Goal: Information Seeking & Learning: Learn about a topic

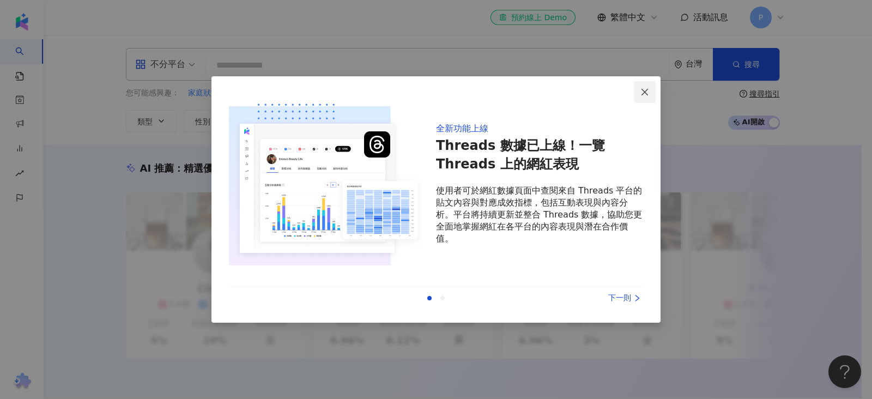
click at [644, 96] on button "Close" at bounding box center [645, 92] width 22 height 22
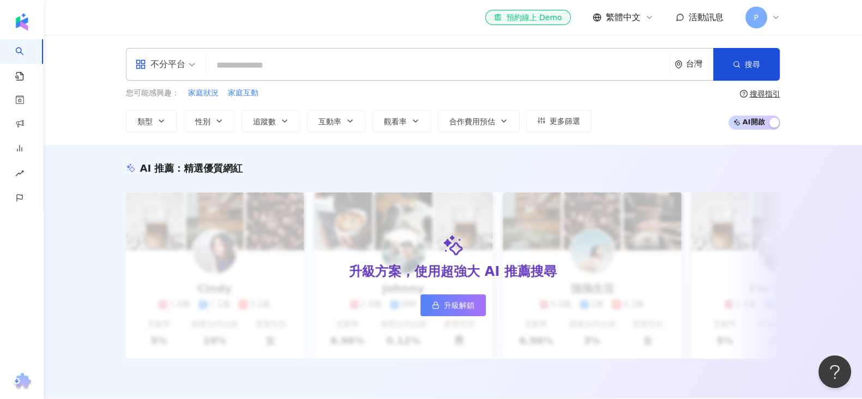
click at [676, 63] on icon "environment" at bounding box center [678, 64] width 7 height 8
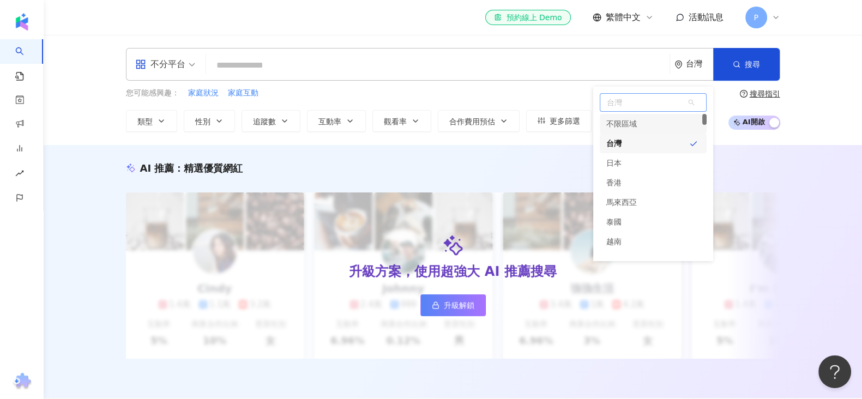
click at [632, 106] on span "台灣" at bounding box center [653, 102] width 106 height 17
type input "**"
click at [614, 124] on div "美國" at bounding box center [613, 124] width 15 height 20
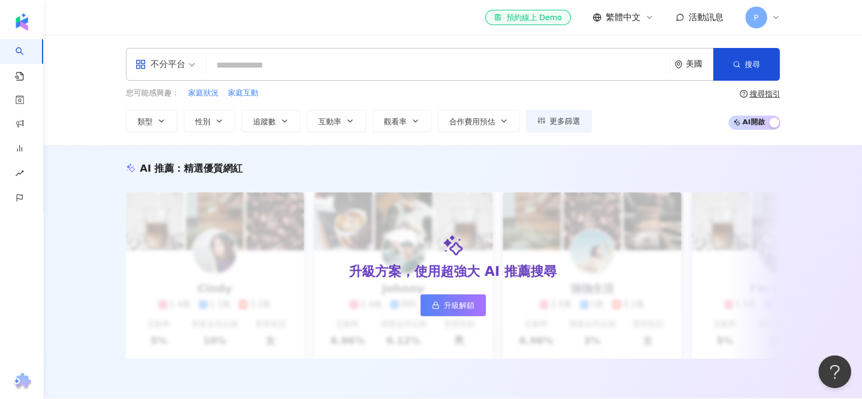
click at [428, 67] on input "search" at bounding box center [437, 65] width 455 height 21
click at [197, 65] on div "不分平台" at bounding box center [165, 65] width 72 height 32
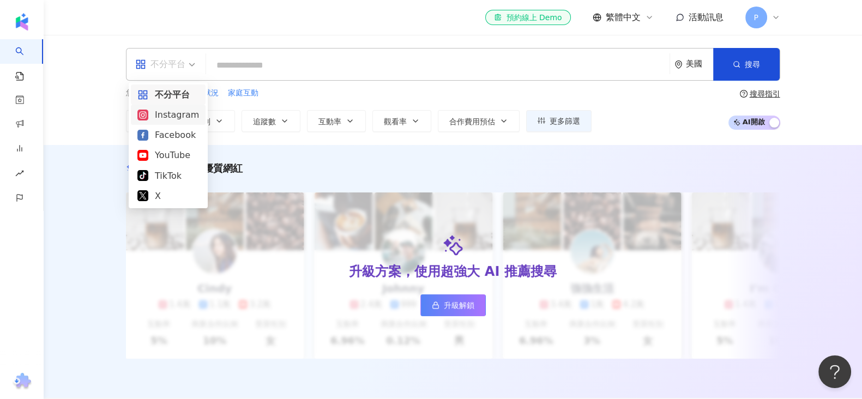
click at [174, 116] on div "Instagram" at bounding box center [168, 115] width 62 height 14
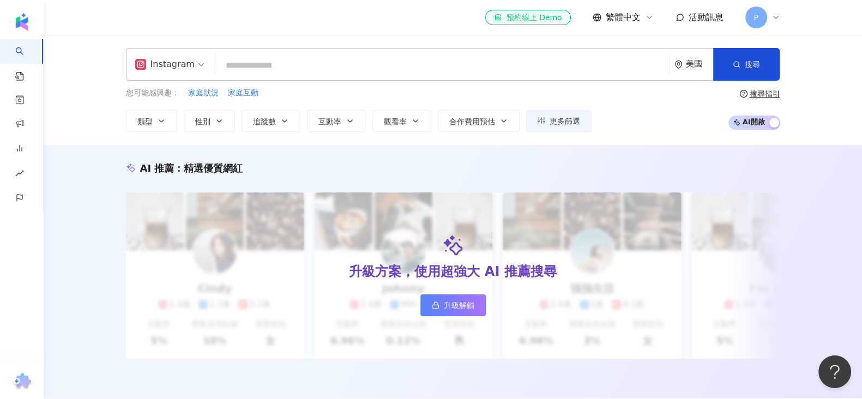
click at [245, 66] on input "search" at bounding box center [442, 65] width 445 height 21
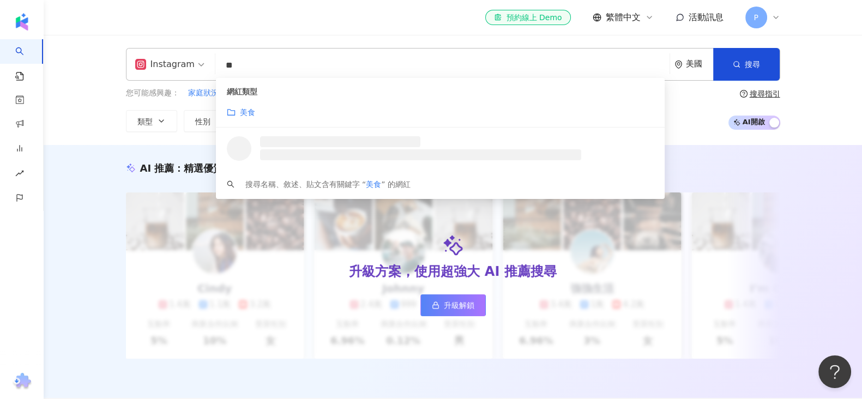
click at [243, 113] on mark "美食" at bounding box center [247, 112] width 15 height 9
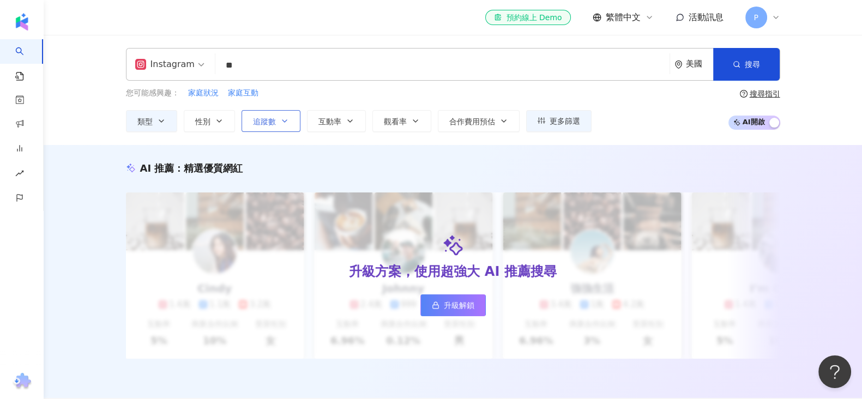
type input "**"
click at [291, 115] on button "追蹤數" at bounding box center [270, 121] width 59 height 22
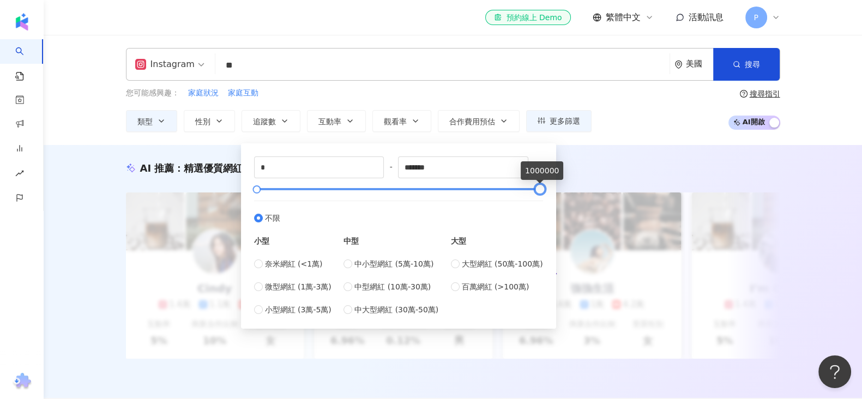
click at [540, 189] on div at bounding box center [539, 189] width 6 height 6
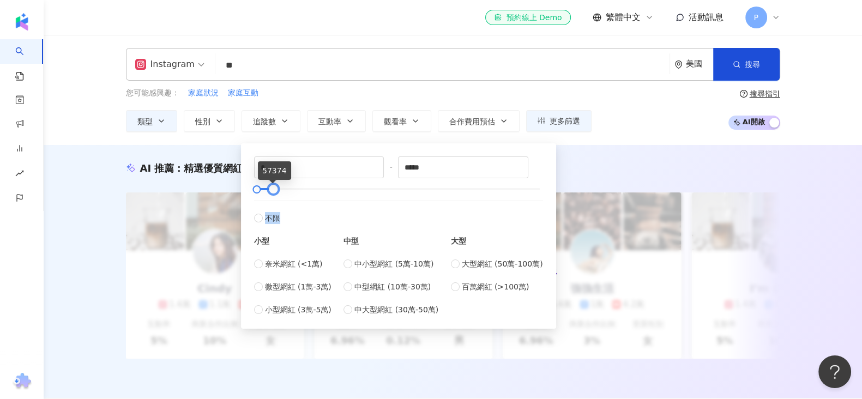
drag, startPoint x: 540, startPoint y: 189, endPoint x: 275, endPoint y: 197, distance: 264.5
click at [275, 197] on div "* - ***** 不限 小型 奈米網紅 (<1萬) 微型網紅 (1萬-3萬) 小型網紅 (3萬-5萬) 中型 中小型網紅 (5萬-10萬) 中型網紅 (10…" at bounding box center [398, 235] width 289 height 159
type input "*****"
click at [270, 287] on span "微型網紅 (1萬-3萬)" at bounding box center [298, 287] width 66 height 12
type input "*****"
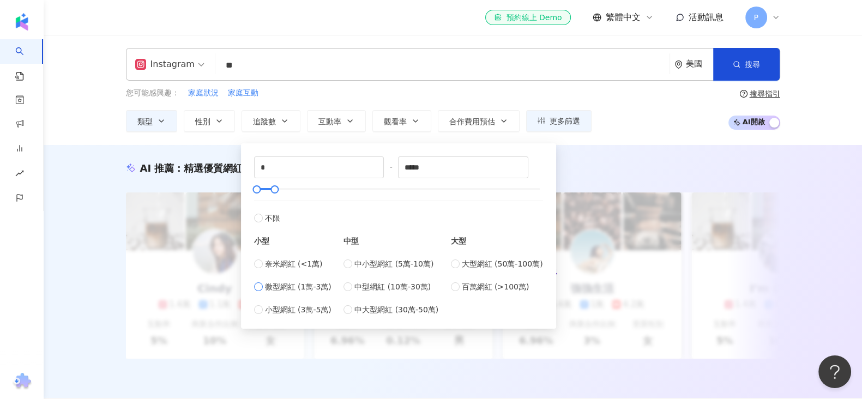
type input "*****"
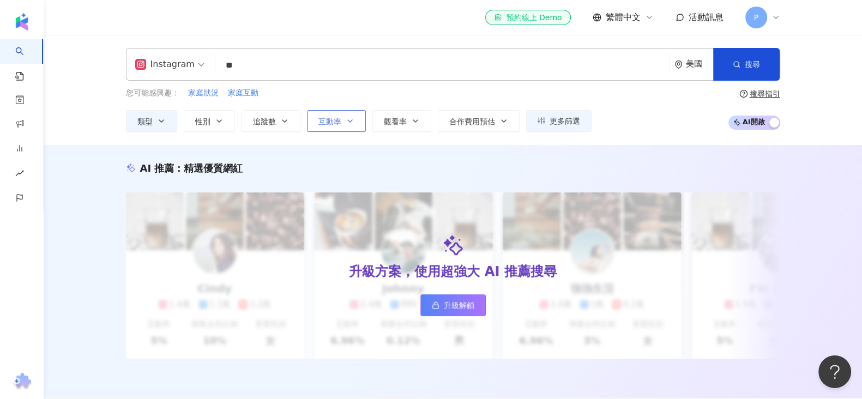
click at [335, 124] on span "互動率" at bounding box center [329, 121] width 23 height 9
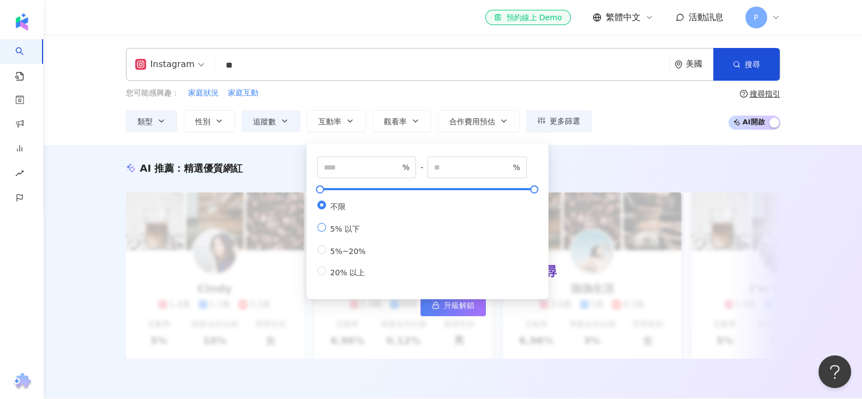
click at [327, 232] on span "5% 以下" at bounding box center [345, 229] width 39 height 9
type input "*"
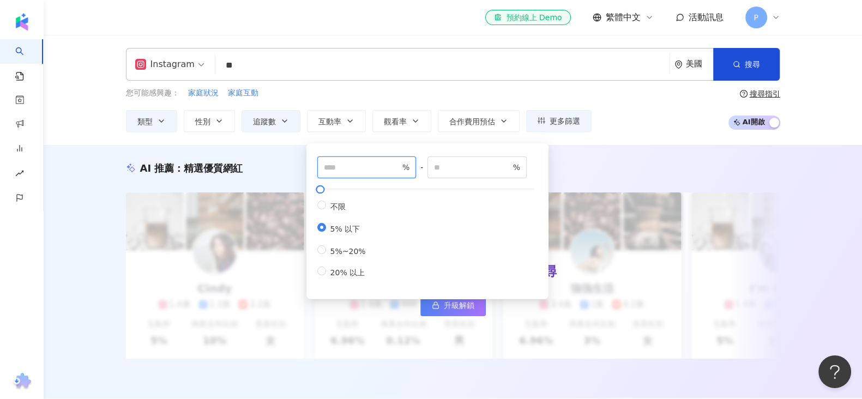
click at [360, 165] on input "number" at bounding box center [362, 167] width 76 height 12
type input "*"
click at [592, 154] on div "AI 推薦 ： 精選優質網紅 升級方案，使用超強大 AI 推薦搜尋 升級解鎖 Cindy 1.4萬 1.1萬 3.2萬 互動率 5% 商業合作比例 10% 受…" at bounding box center [453, 271] width 818 height 253
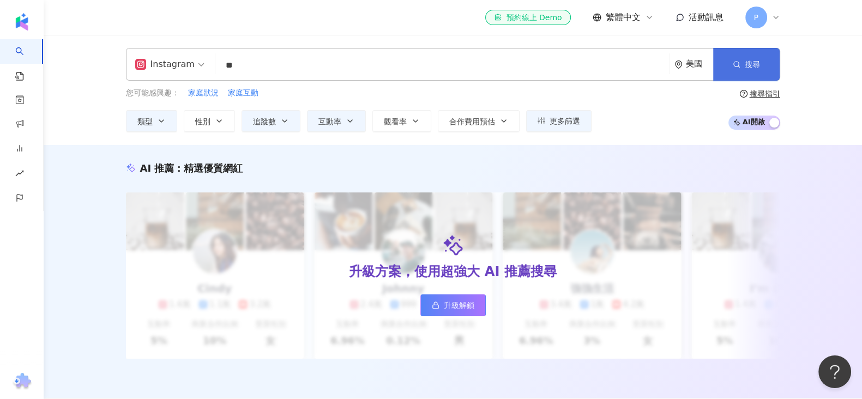
click at [747, 64] on span "搜尋" at bounding box center [752, 64] width 15 height 9
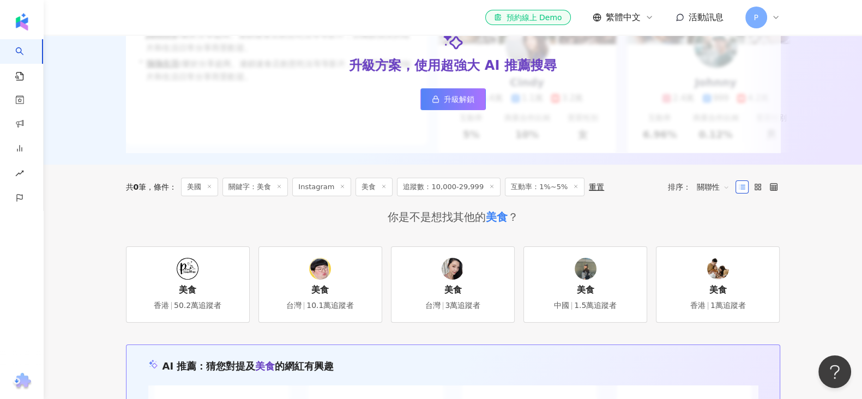
scroll to position [204, 0]
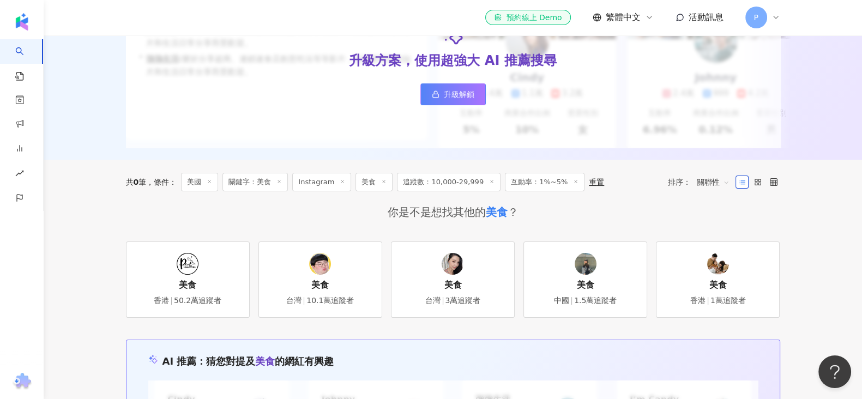
click at [573, 184] on icon at bounding box center [575, 181] width 5 height 5
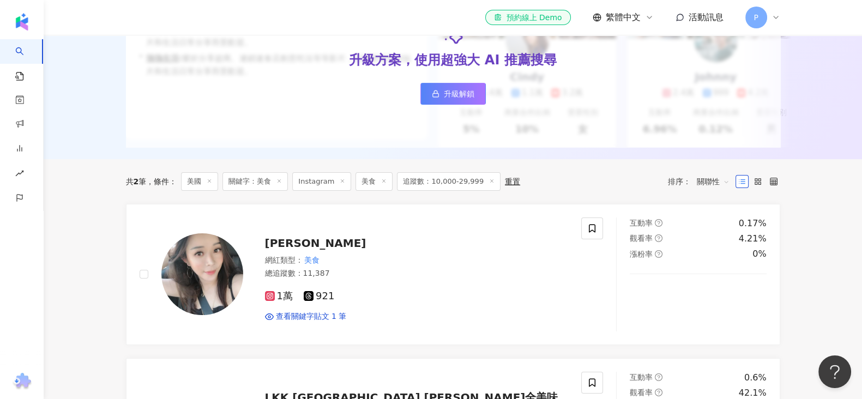
scroll to position [272, 0]
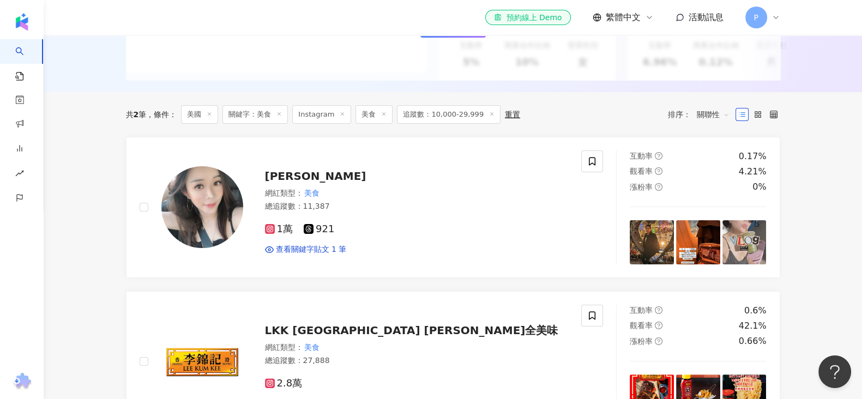
click at [489, 117] on icon at bounding box center [491, 113] width 5 height 5
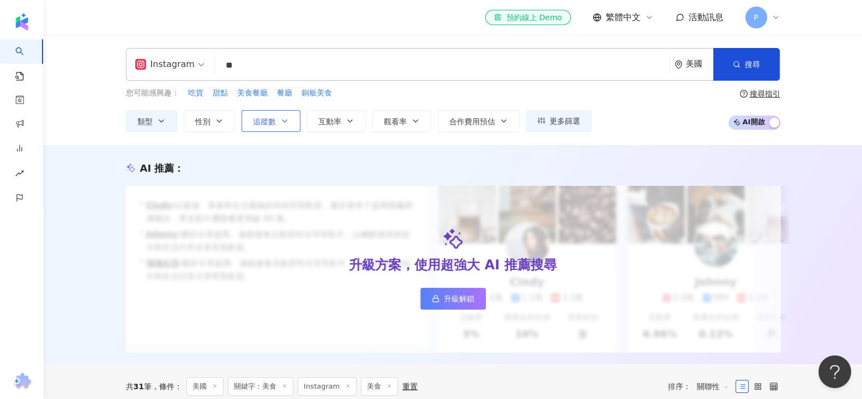
click at [271, 122] on span "追蹤數" at bounding box center [264, 121] width 23 height 9
type input "*"
type input "*******"
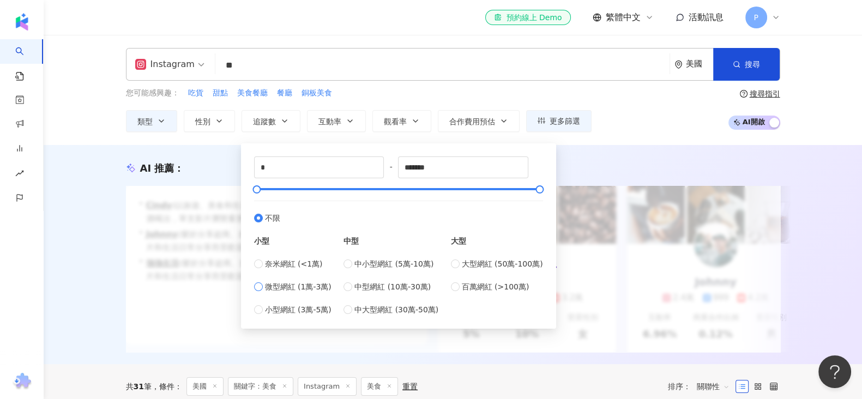
type input "*****"
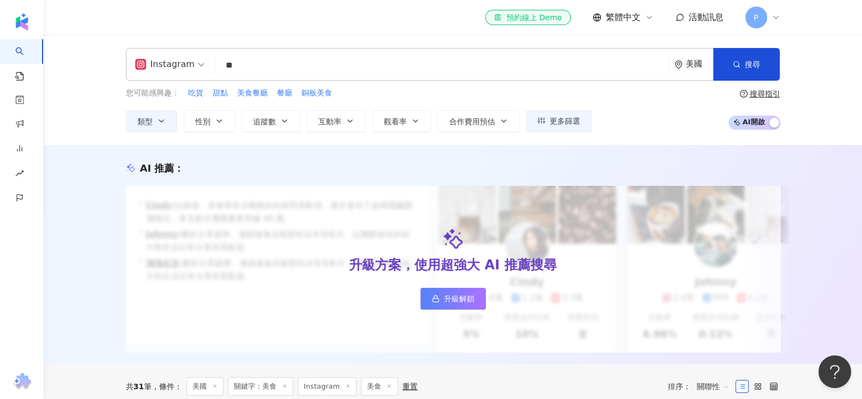
click at [228, 173] on div "AI 推薦 ：" at bounding box center [453, 168] width 654 height 14
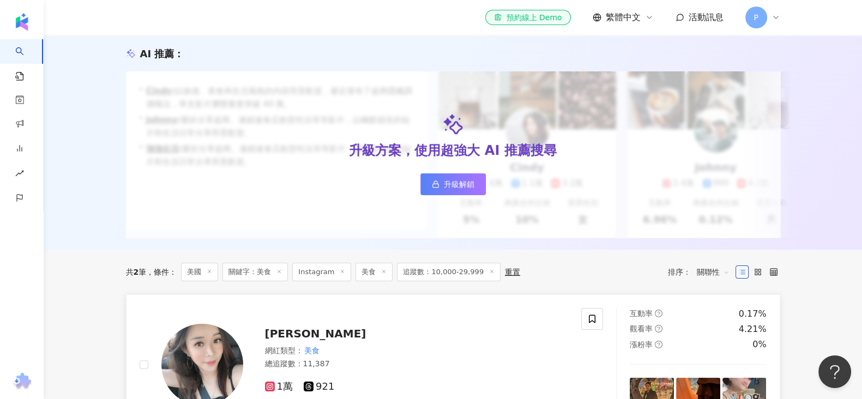
scroll to position [204, 0]
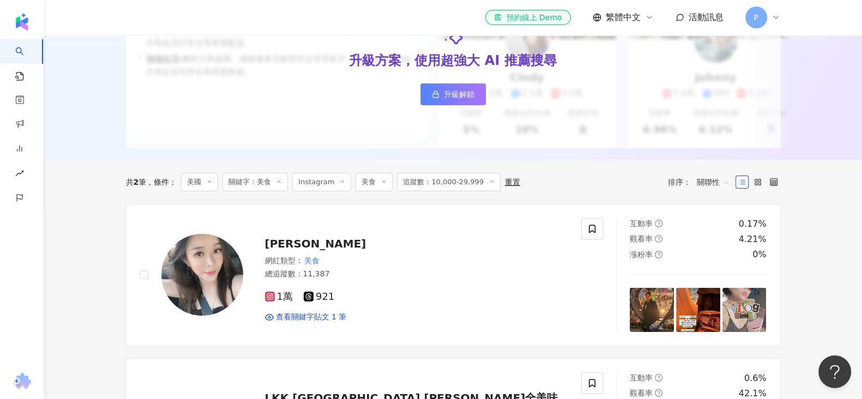
click at [281, 183] on line at bounding box center [279, 181] width 3 height 3
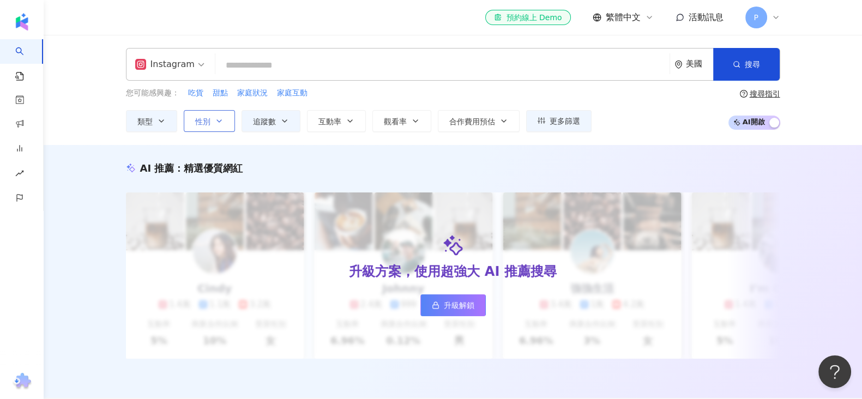
click at [215, 123] on icon "button" at bounding box center [219, 121] width 9 height 9
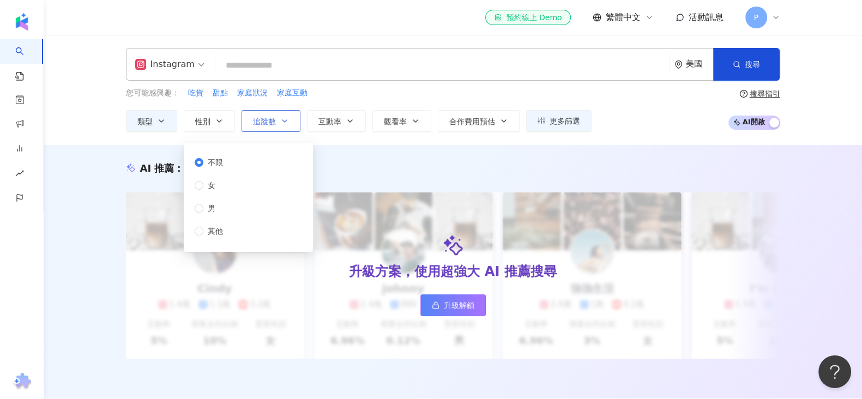
click at [271, 122] on span "追蹤數" at bounding box center [264, 121] width 23 height 9
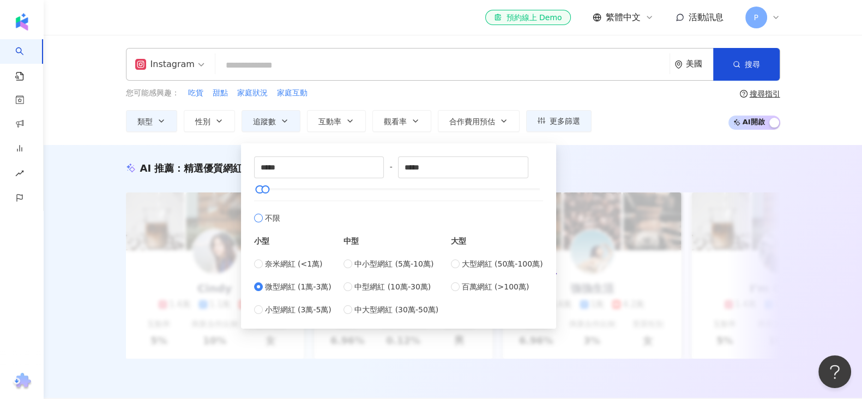
click at [268, 214] on span "不限" at bounding box center [272, 218] width 15 height 12
type input "*"
type input "*******"
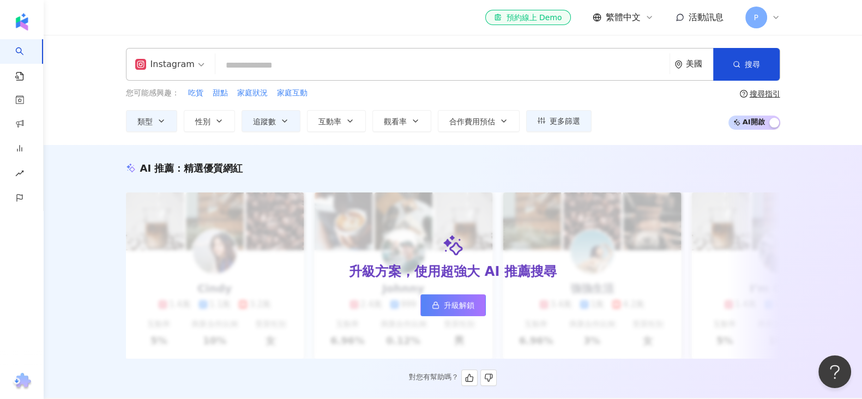
click at [638, 165] on div "AI 推薦 ： 精選優質網紅" at bounding box center [453, 168] width 654 height 14
click at [276, 123] on button "追蹤數" at bounding box center [270, 121] width 59 height 22
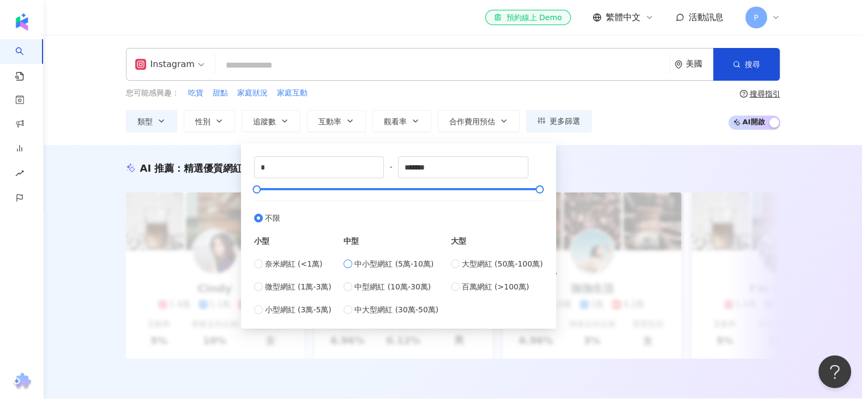
click at [359, 268] on span "中小型網紅 (5萬-10萬)" at bounding box center [393, 264] width 79 height 12
type input "*****"
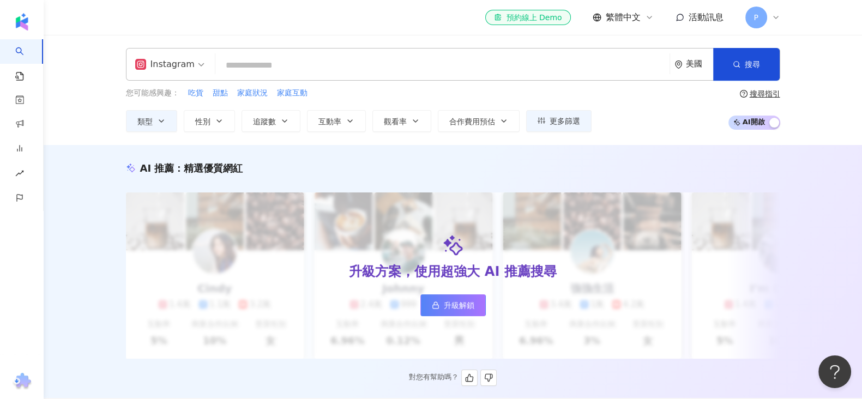
click at [599, 171] on div "AI 推薦 ： 精選優質網紅" at bounding box center [453, 168] width 654 height 14
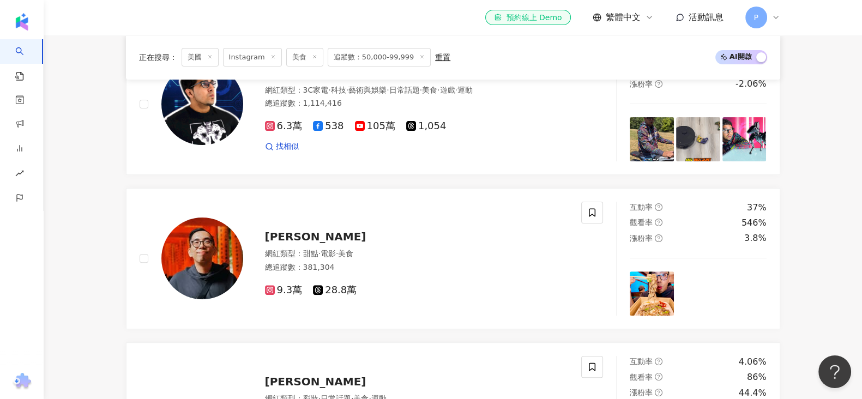
scroll to position [544, 0]
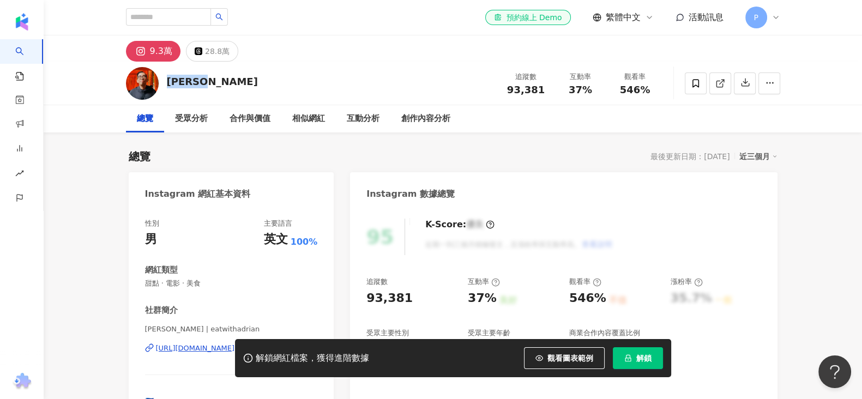
drag, startPoint x: 215, startPoint y: 81, endPoint x: 165, endPoint y: 83, distance: 50.7
click at [165, 83] on div "[PERSON_NAME] 追蹤數 93,381 互動率 37% 觀看率 546%" at bounding box center [453, 83] width 698 height 43
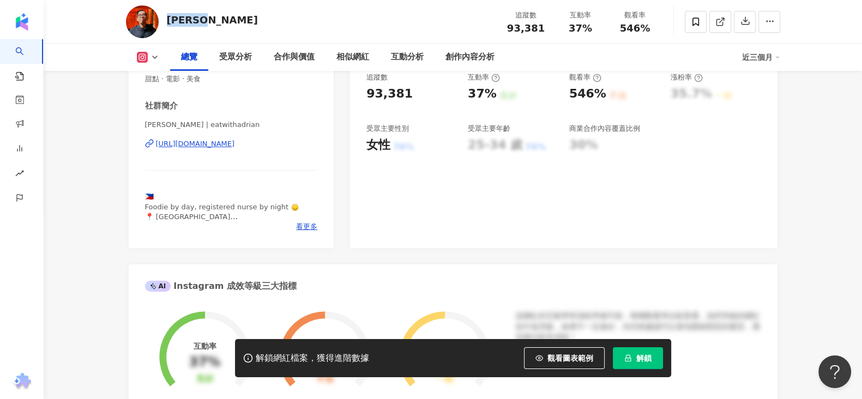
click at [214, 142] on div "[URL][DOMAIN_NAME]" at bounding box center [195, 144] width 79 height 10
